Goal: Transaction & Acquisition: Purchase product/service

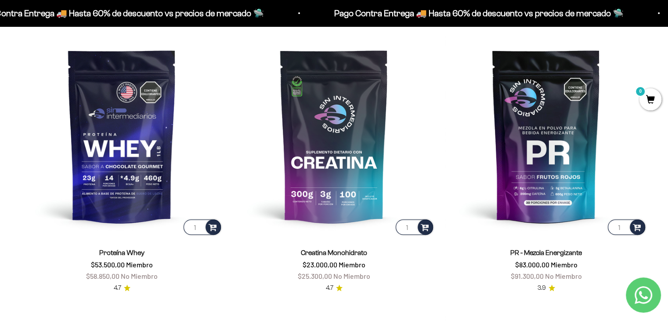
scroll to position [376, 0]
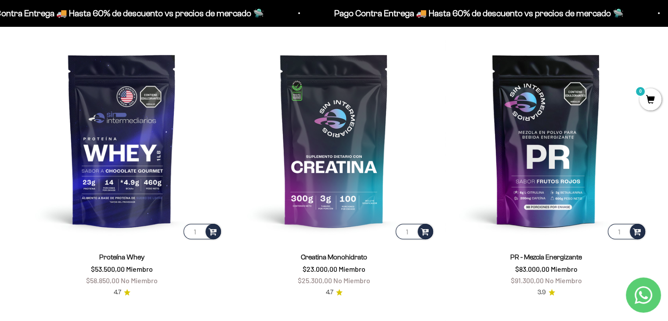
drag, startPoint x: 672, startPoint y: 23, endPoint x: 665, endPoint y: 51, distance: 29.5
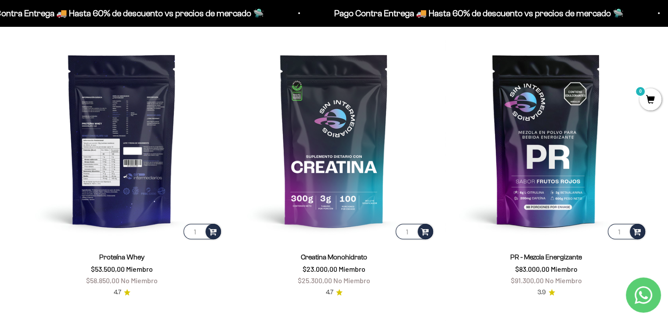
click at [112, 159] on img at bounding box center [122, 140] width 202 height 202
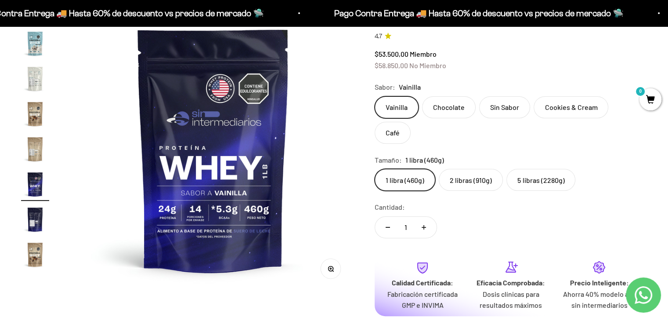
scroll to position [112, 0]
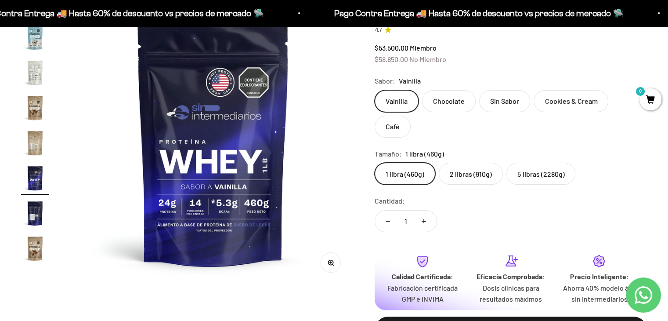
click at [32, 215] on img "Ir al artículo 19" at bounding box center [35, 213] width 28 height 28
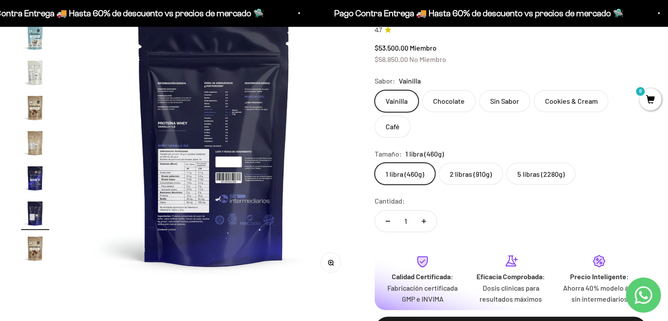
scroll to position [0, 5290]
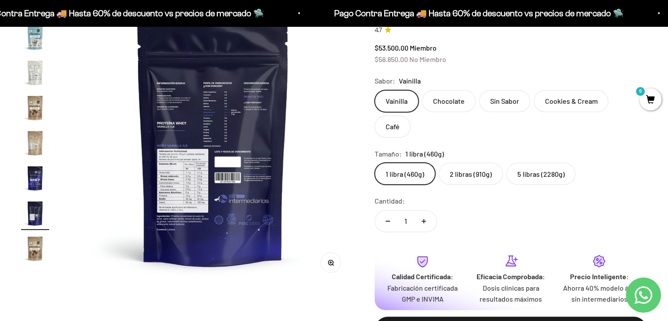
click at [186, 193] on img at bounding box center [212, 142] width 283 height 283
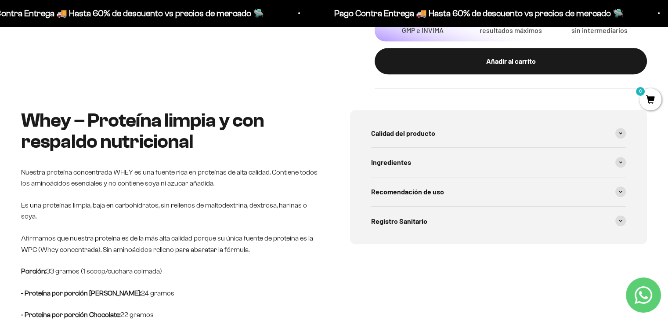
scroll to position [383, 0]
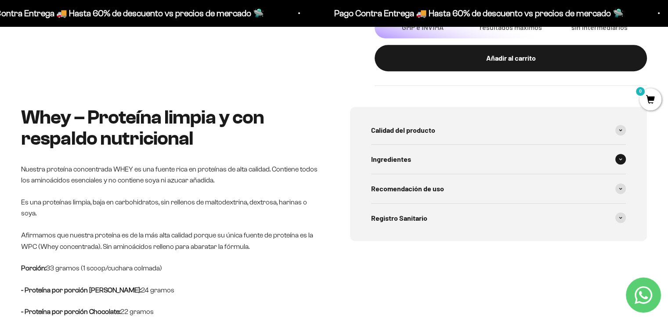
click at [380, 153] on span "Ingredientes" at bounding box center [391, 158] width 40 height 11
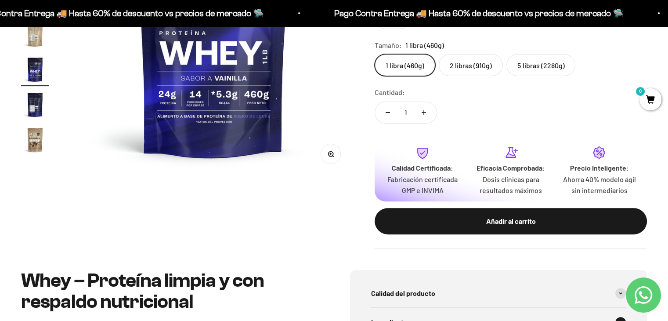
scroll to position [201, 0]
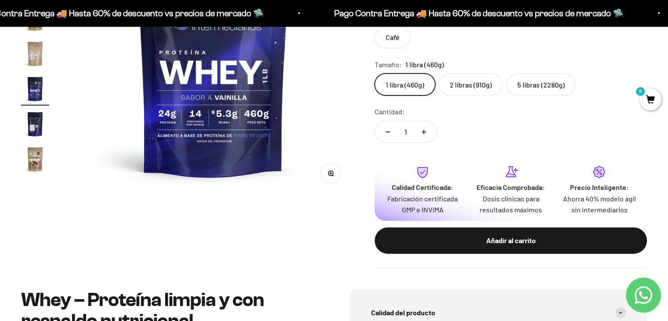
click at [37, 121] on img "Ir al artículo 19" at bounding box center [35, 124] width 28 height 28
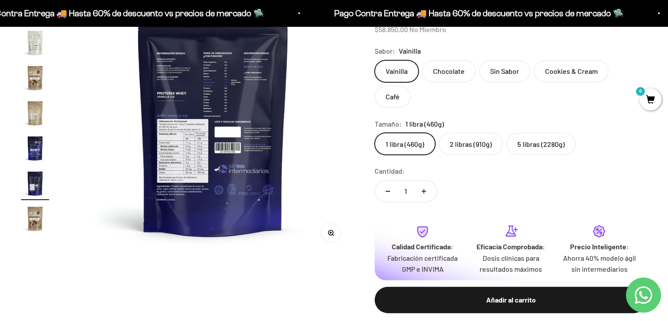
scroll to position [128, 0]
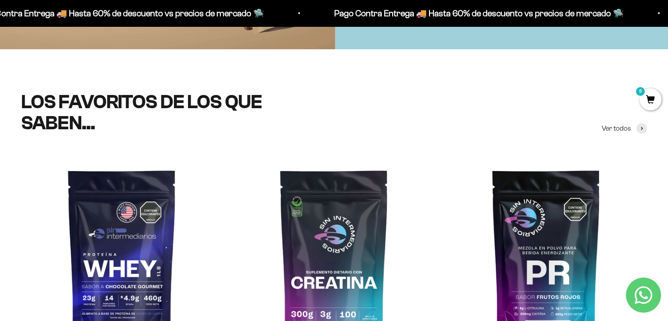
scroll to position [270, 0]
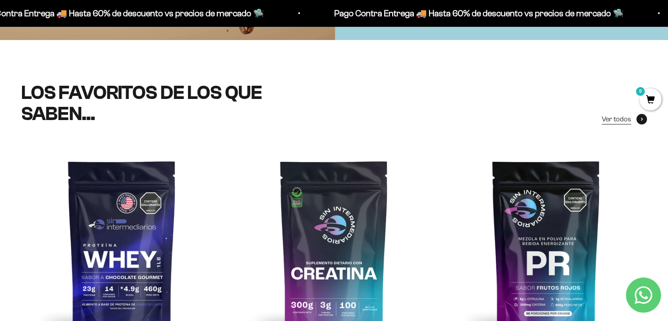
click at [618, 117] on span "Ver todos" at bounding box center [616, 118] width 29 height 11
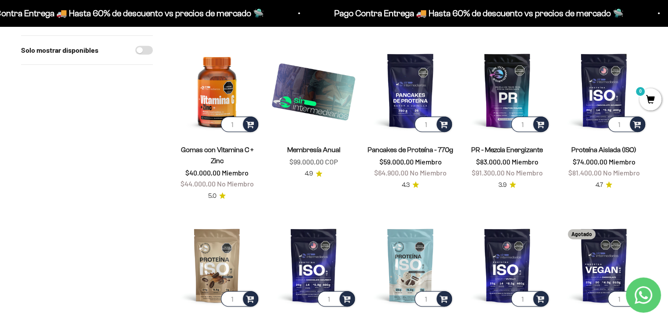
scroll to position [458, 0]
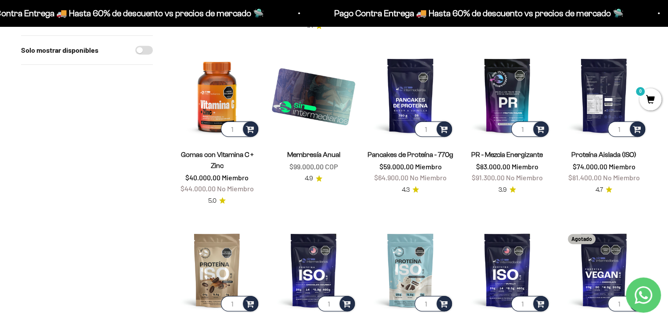
click at [602, 77] on img at bounding box center [604, 95] width 86 height 86
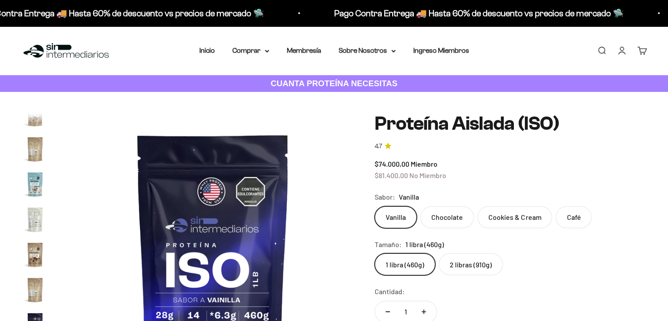
scroll to position [0, 4408]
click at [298, 252] on img at bounding box center [212, 254] width 283 height 283
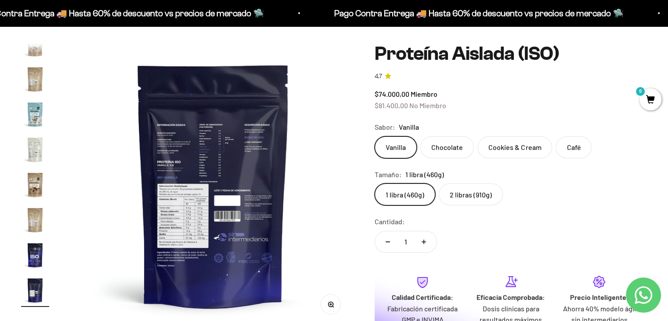
scroll to position [79, 0]
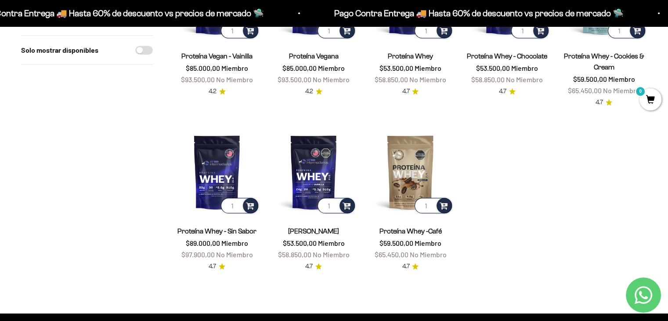
scroll to position [910, 0]
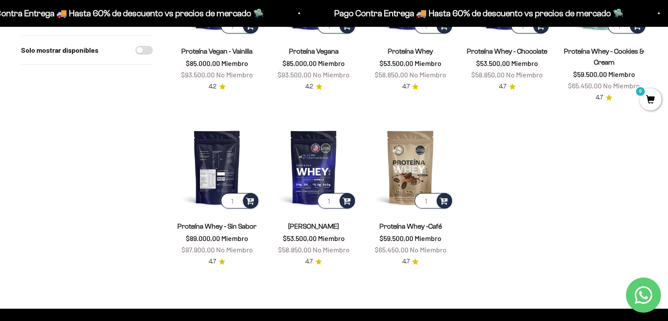
click at [224, 129] on img at bounding box center [217, 167] width 86 height 86
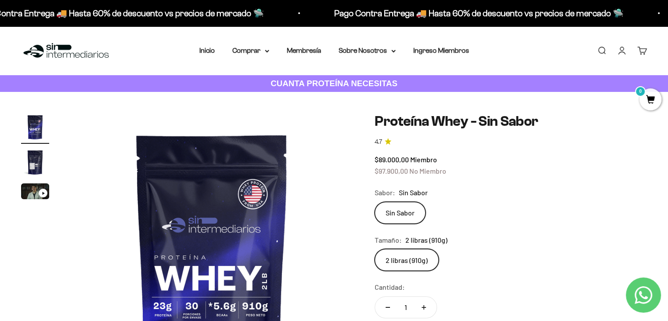
click at [32, 167] on img "Ir al artículo 2" at bounding box center [35, 162] width 28 height 28
